Goal: Task Accomplishment & Management: Use online tool/utility

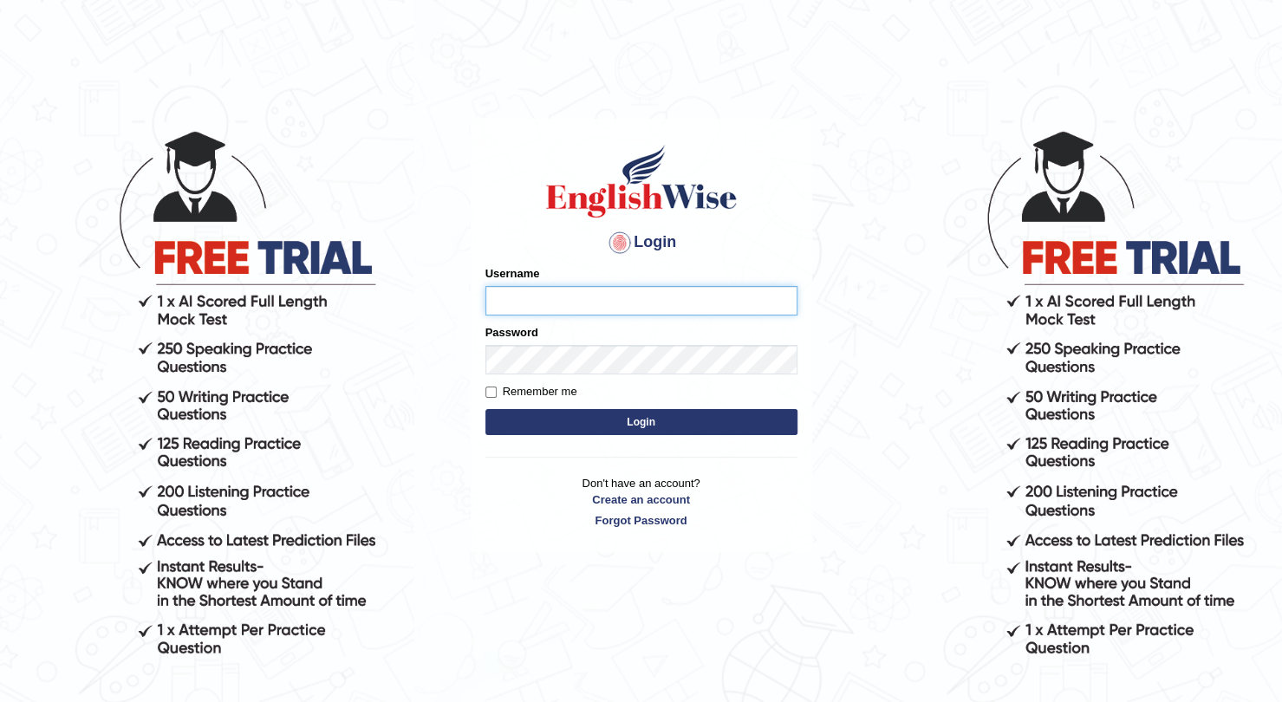
click at [689, 291] on input "Username" at bounding box center [642, 300] width 312 height 29
type input "esranr"
click at [682, 408] on form "Please fix the following errors: Username esranr Password Remember me Login" at bounding box center [642, 352] width 312 height 174
click at [683, 420] on button "Login" at bounding box center [642, 422] width 312 height 26
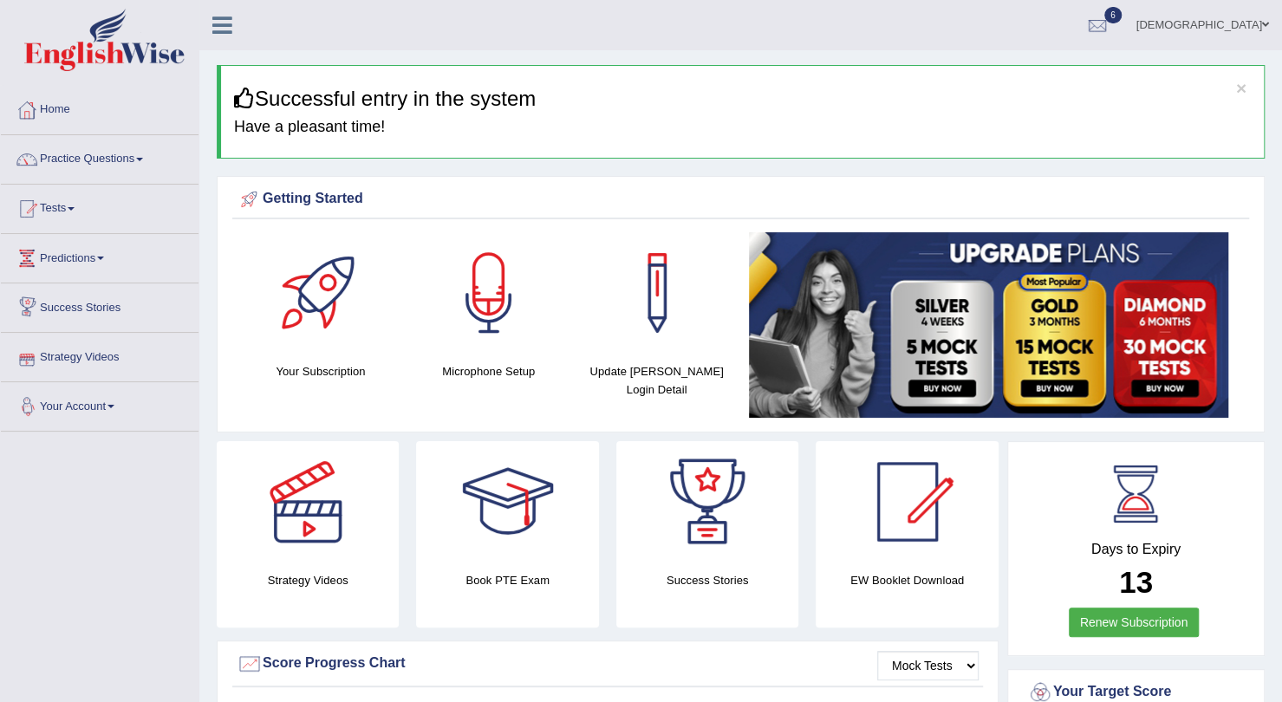
click at [88, 423] on link "Your Account" at bounding box center [100, 403] width 198 height 43
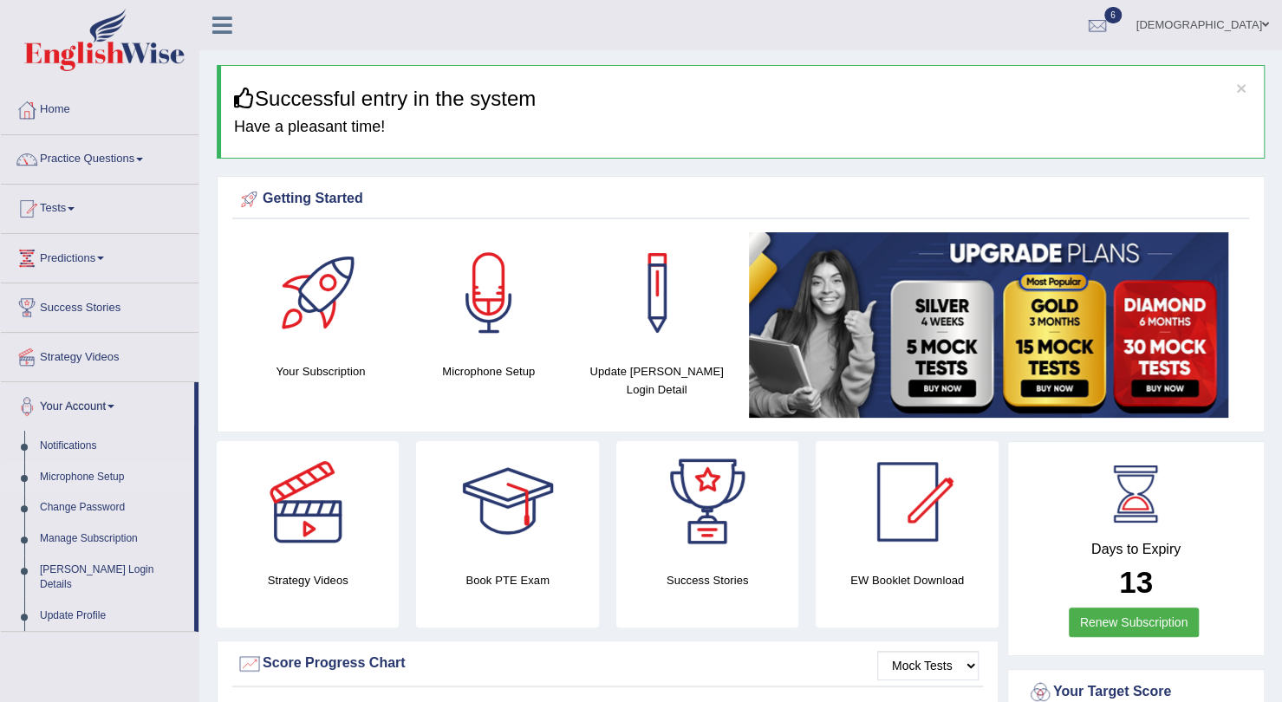
click at [91, 463] on link "Microphone Setup" at bounding box center [113, 477] width 162 height 31
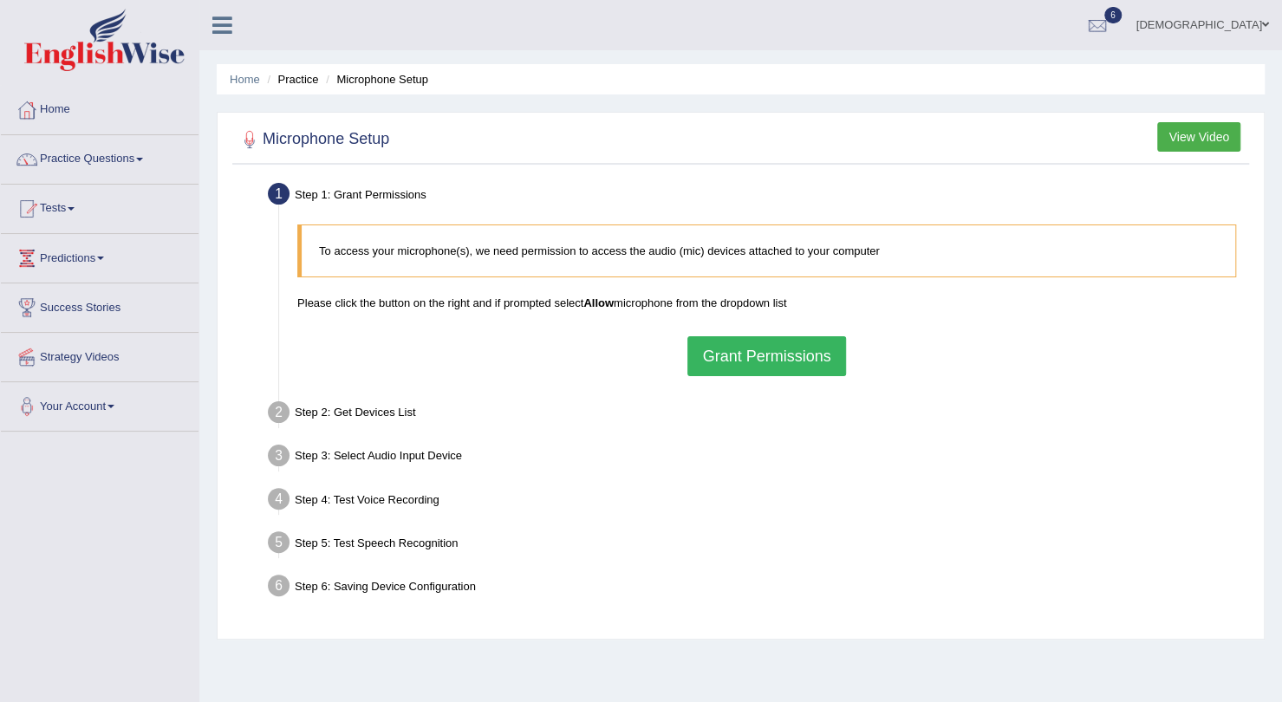
click at [792, 356] on button "Grant Permissions" at bounding box center [767, 356] width 158 height 40
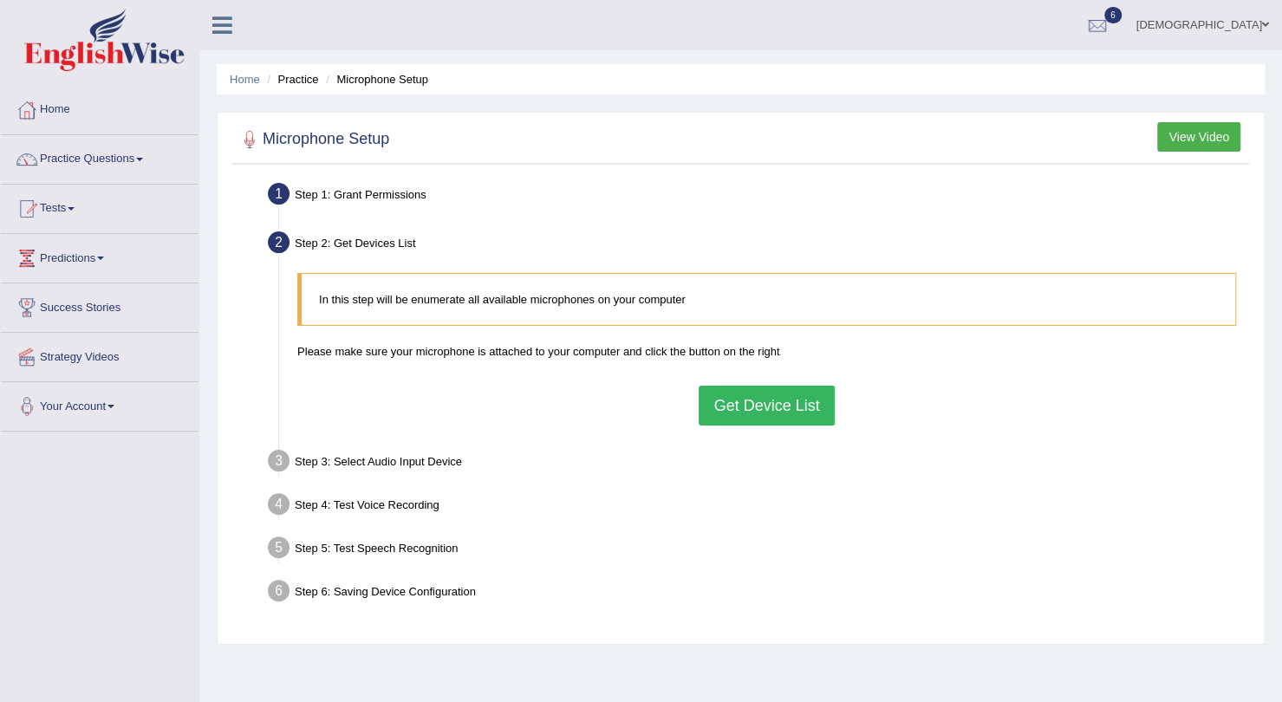
click at [741, 401] on button "Get Device List" at bounding box center [766, 406] width 135 height 40
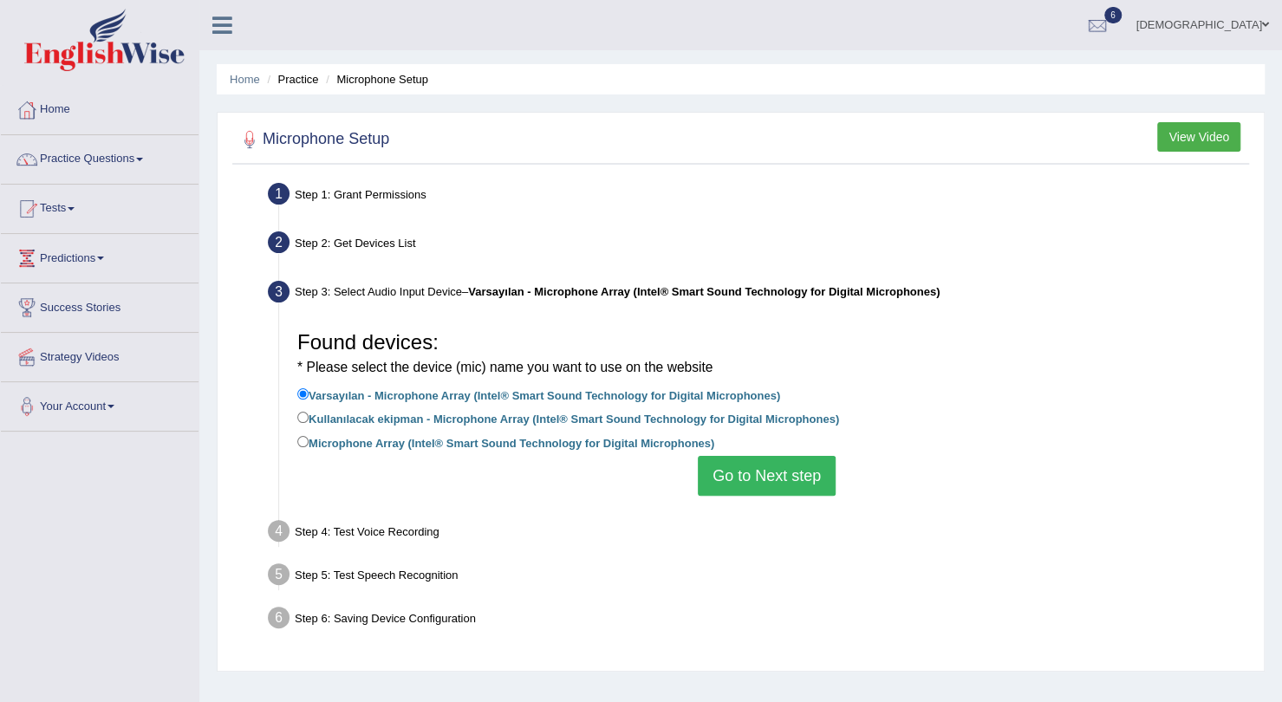
click at [759, 454] on li "Microphone Array (Intel® Smart Sound Technology for Digital Microphones)" at bounding box center [766, 444] width 939 height 23
click at [767, 471] on button "Go to Next step" at bounding box center [767, 476] width 138 height 40
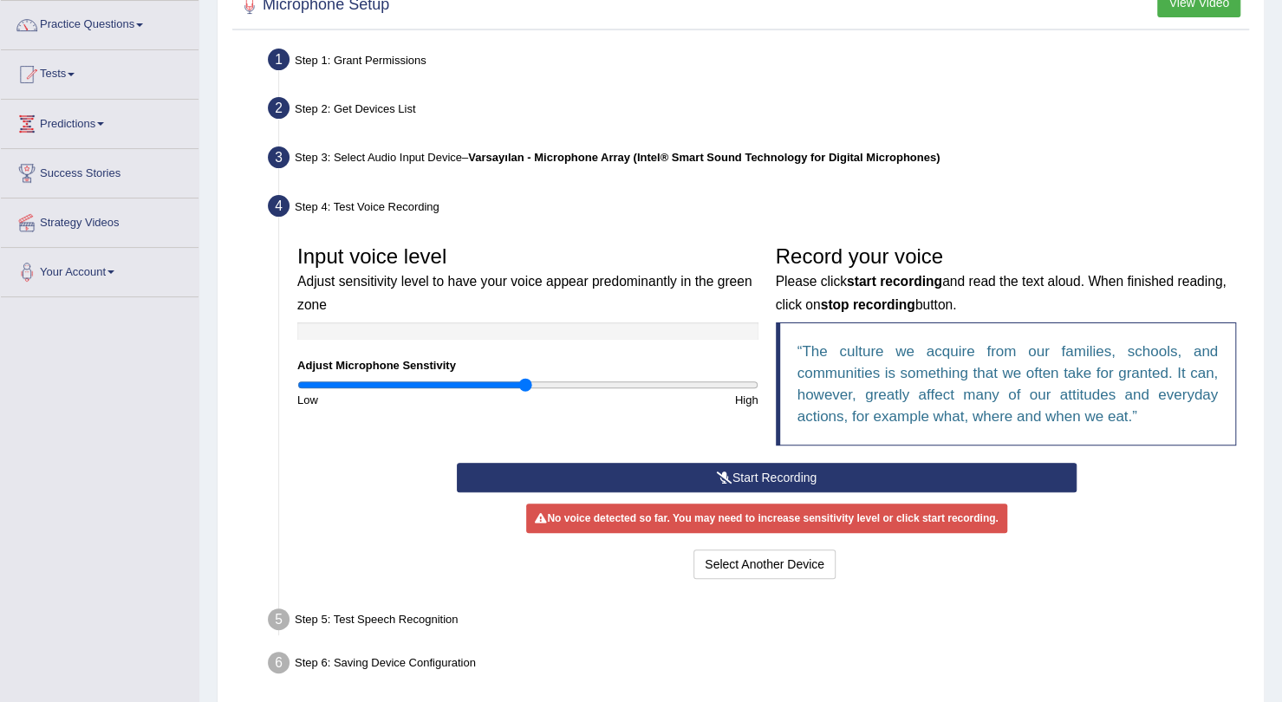
scroll to position [173, 0]
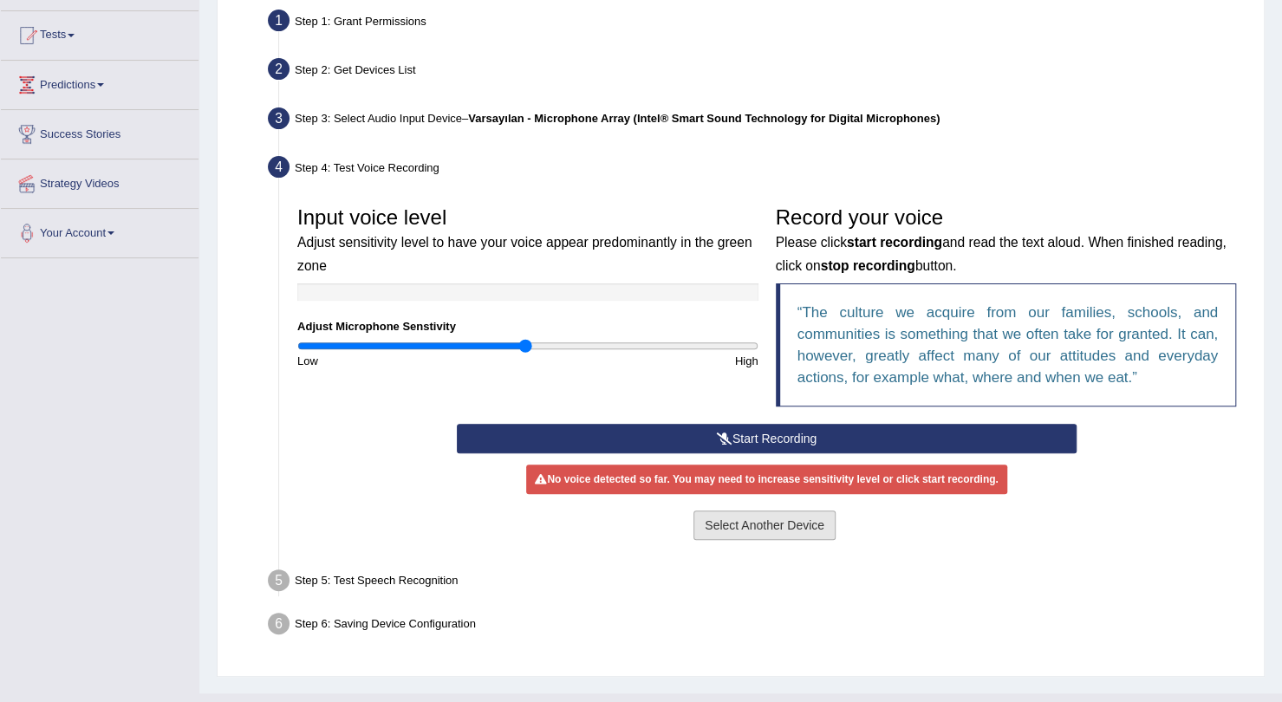
click at [721, 527] on button "Select Another Device" at bounding box center [765, 525] width 142 height 29
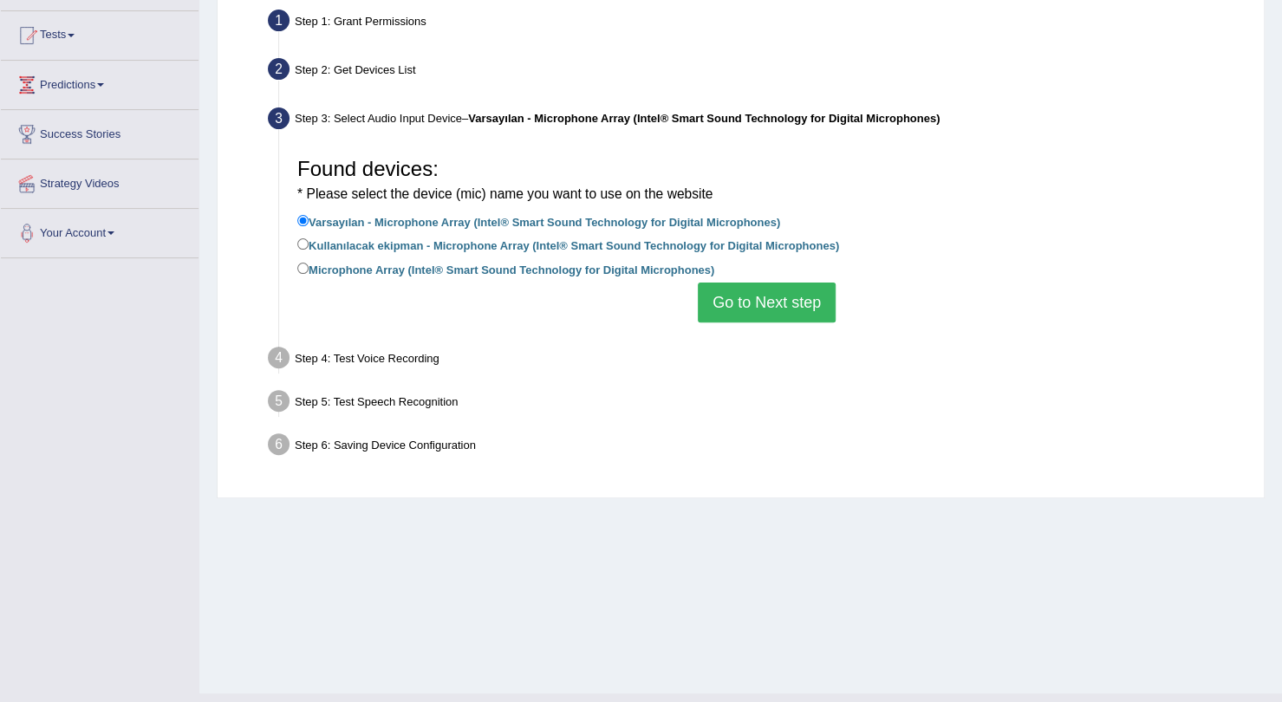
click at [430, 251] on label "Kullanılacak ekipman - Microphone Array (Intel® Smart Sound Technology for Digi…" at bounding box center [568, 244] width 542 height 19
click at [309, 250] on input "Kullanılacak ekipman - Microphone Array (Intel® Smart Sound Technology for Digi…" at bounding box center [302, 243] width 11 height 11
radio input "true"
click at [796, 290] on button "Go to Next step" at bounding box center [767, 303] width 138 height 40
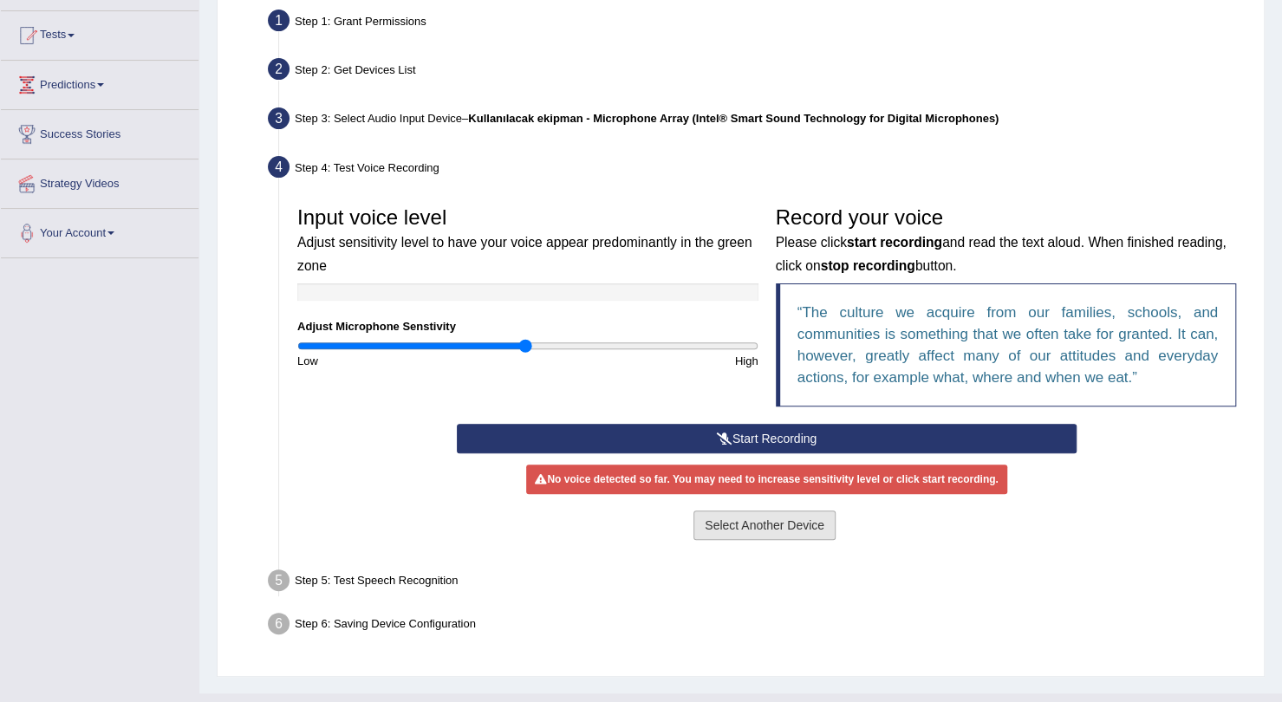
click at [763, 520] on button "Select Another Device" at bounding box center [765, 525] width 142 height 29
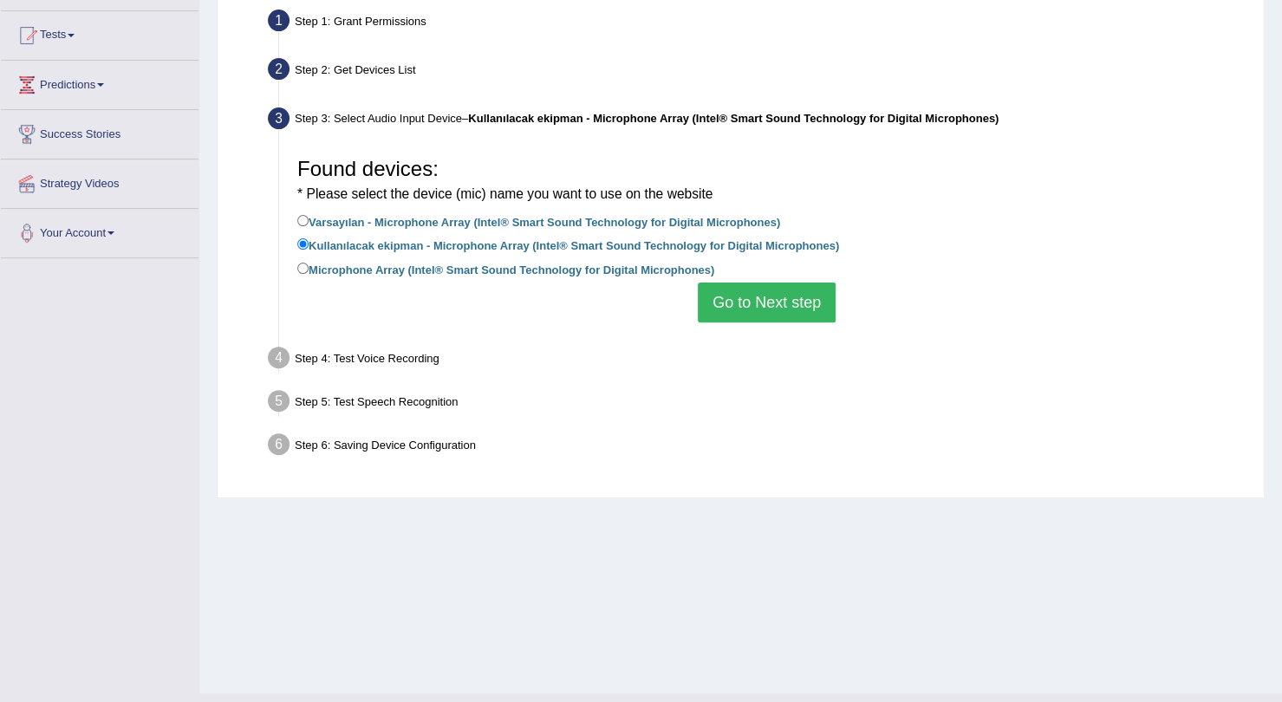
click at [511, 273] on label "Microphone Array (Intel® Smart Sound Technology for Digital Microphones)" at bounding box center [505, 268] width 417 height 19
click at [309, 273] on input "Microphone Array (Intel® Smart Sound Technology for Digital Microphones)" at bounding box center [302, 268] width 11 height 11
radio input "true"
click at [722, 294] on button "Go to Next step" at bounding box center [767, 303] width 138 height 40
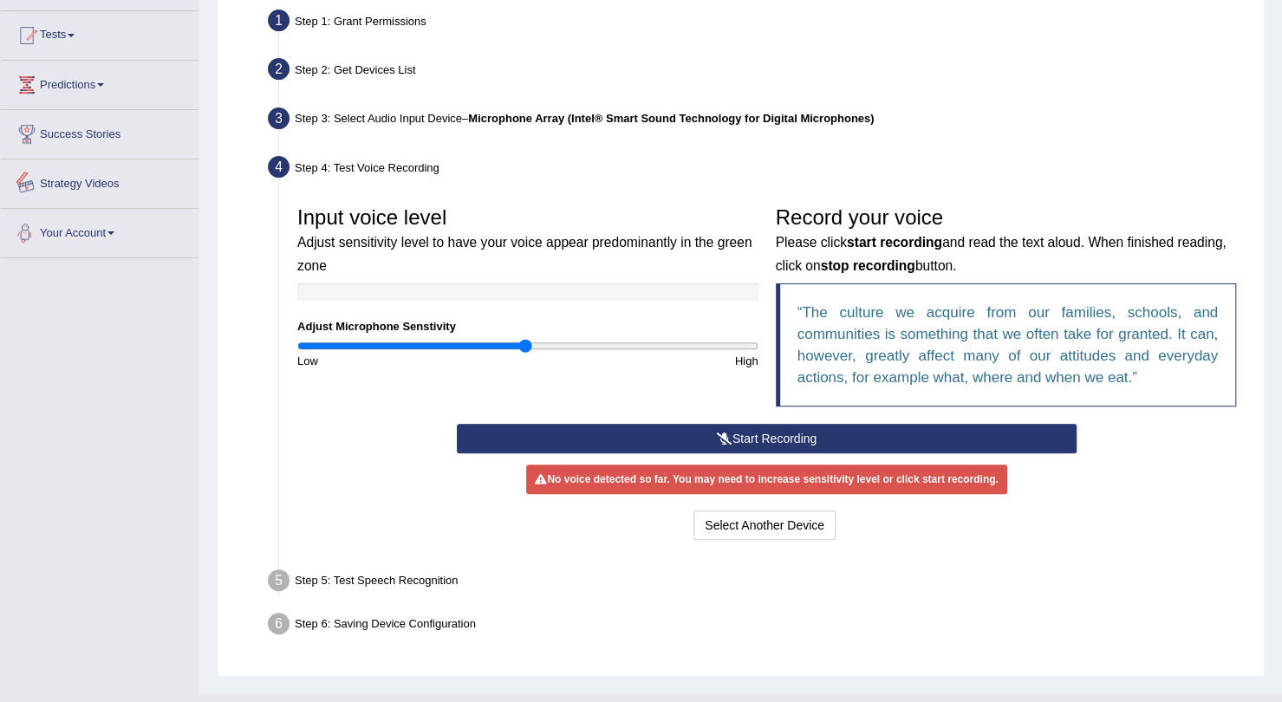
scroll to position [0, 0]
